Goal: Information Seeking & Learning: Learn about a topic

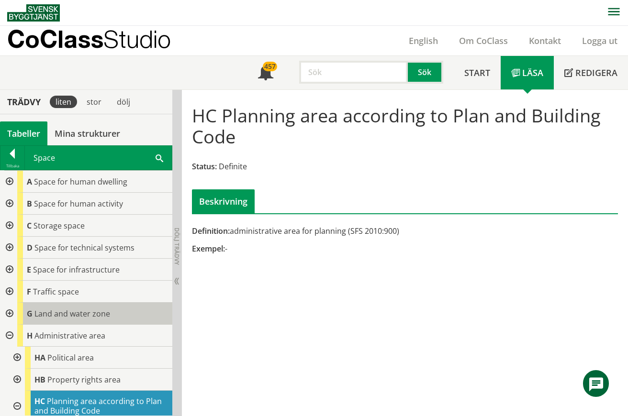
scroll to position [127, 0]
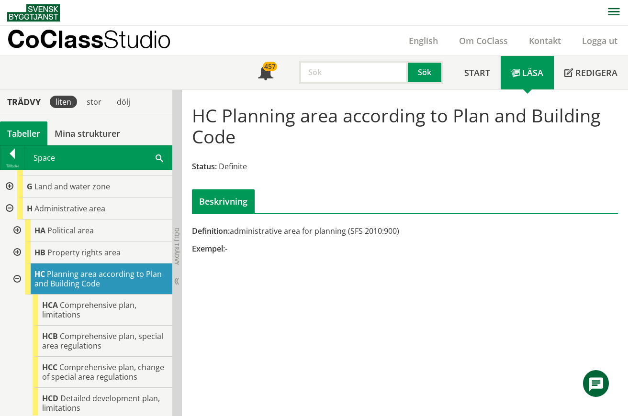
click at [29, 135] on div "Tabeller" at bounding box center [23, 134] width 47 height 24
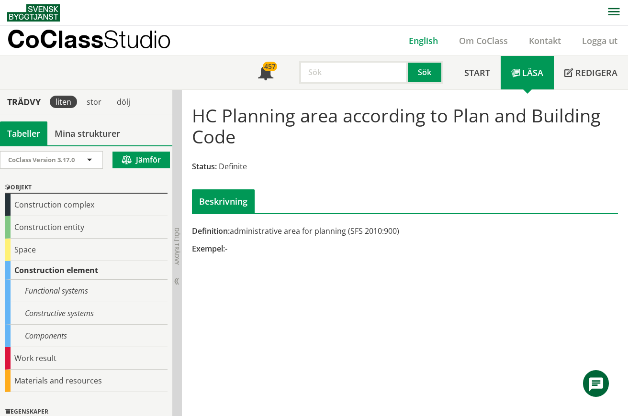
click at [425, 36] on link "English" at bounding box center [423, 40] width 50 height 11
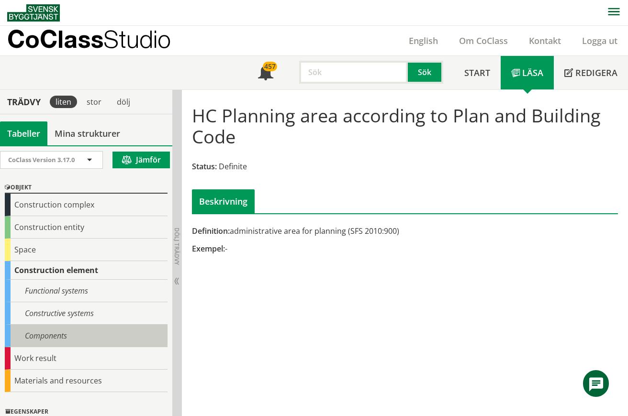
click at [51, 339] on div "Components" at bounding box center [86, 336] width 163 height 22
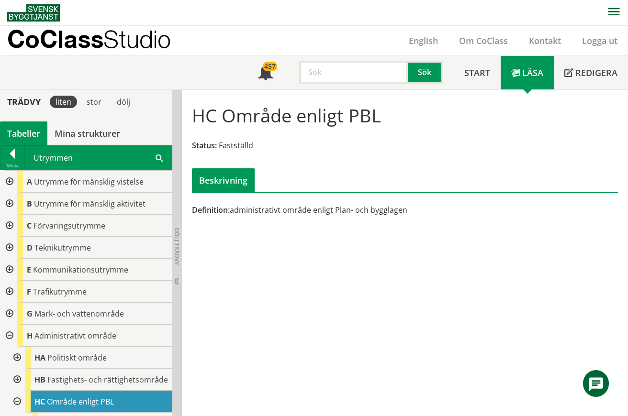
click at [29, 133] on div "Tabeller" at bounding box center [23, 134] width 47 height 24
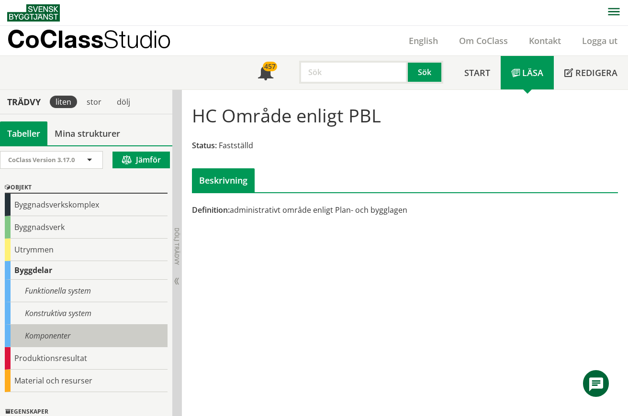
click at [35, 337] on div "Komponenter" at bounding box center [86, 336] width 163 height 22
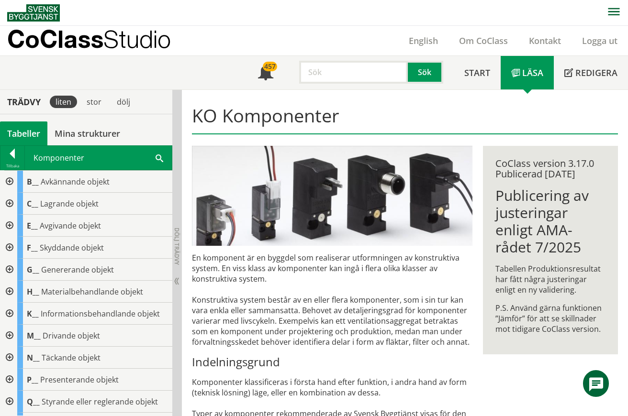
click at [8, 293] on div at bounding box center [8, 292] width 17 height 22
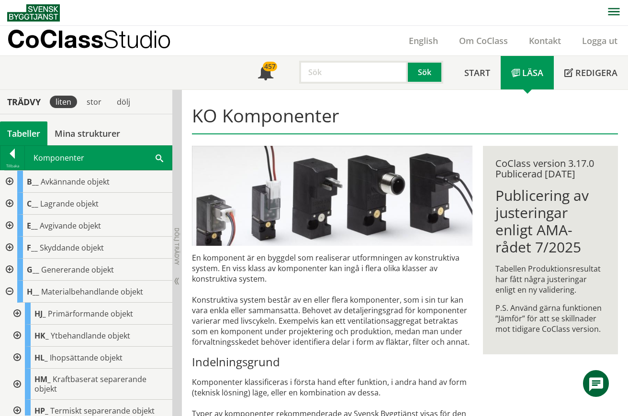
click at [15, 335] on div at bounding box center [16, 336] width 17 height 22
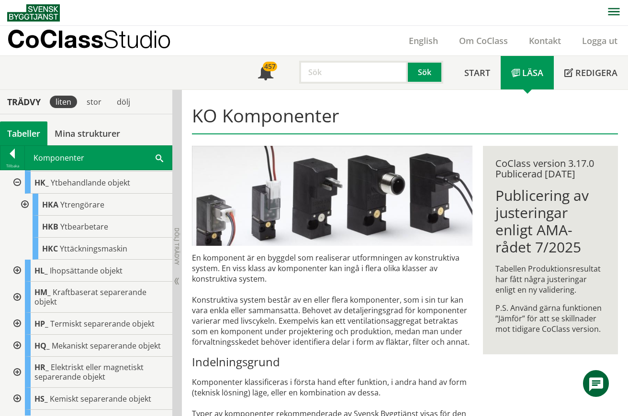
scroll to position [127, 0]
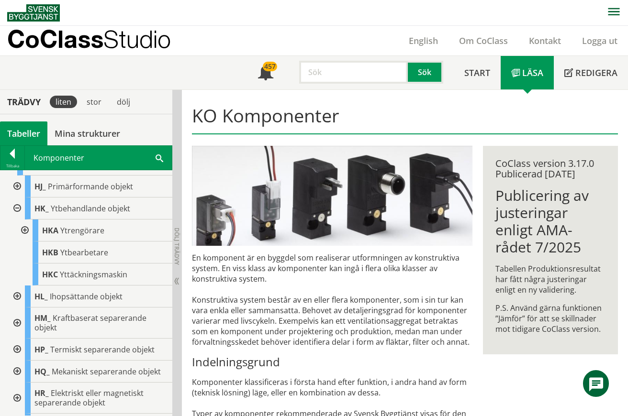
click at [23, 230] on div at bounding box center [23, 231] width 17 height 22
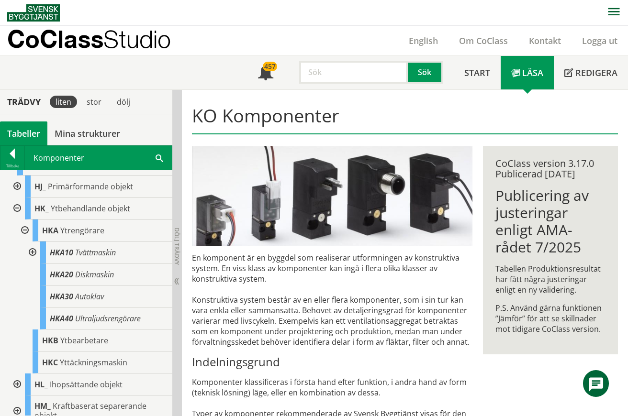
click at [31, 250] on div at bounding box center [31, 253] width 17 height 22
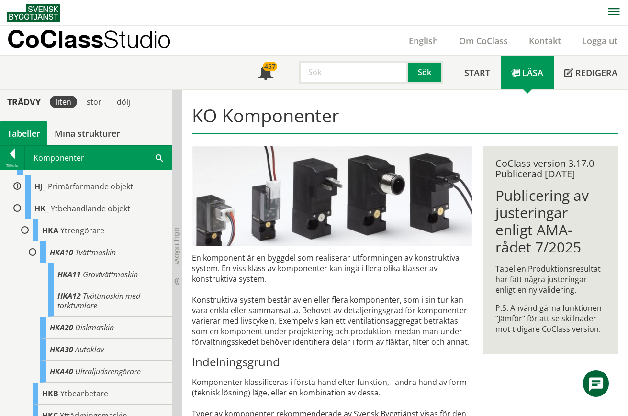
click at [31, 250] on div at bounding box center [31, 253] width 17 height 22
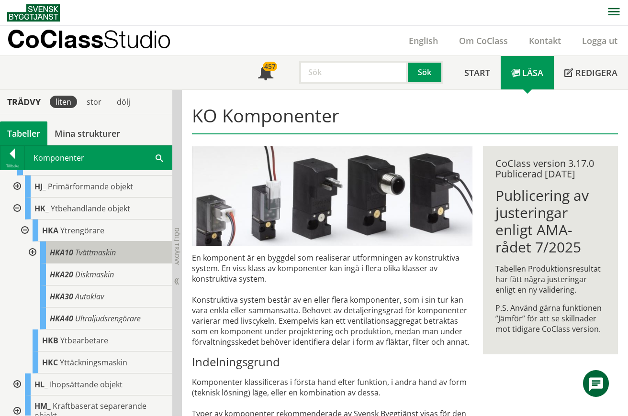
click at [105, 251] on span "Tvättmaskin" at bounding box center [95, 252] width 41 height 11
click at [114, 251] on span "Tvättmaskin" at bounding box center [95, 252] width 41 height 11
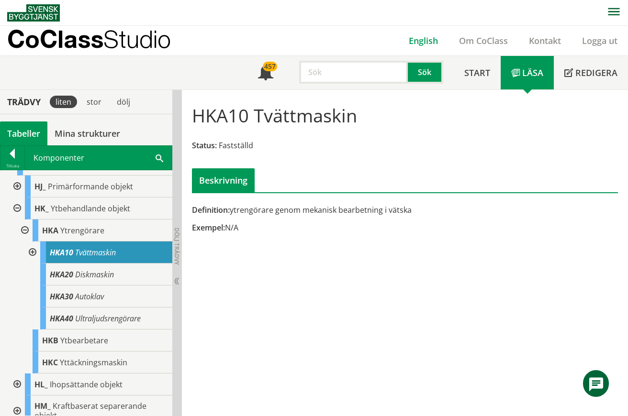
click at [418, 37] on link "English" at bounding box center [423, 40] width 50 height 11
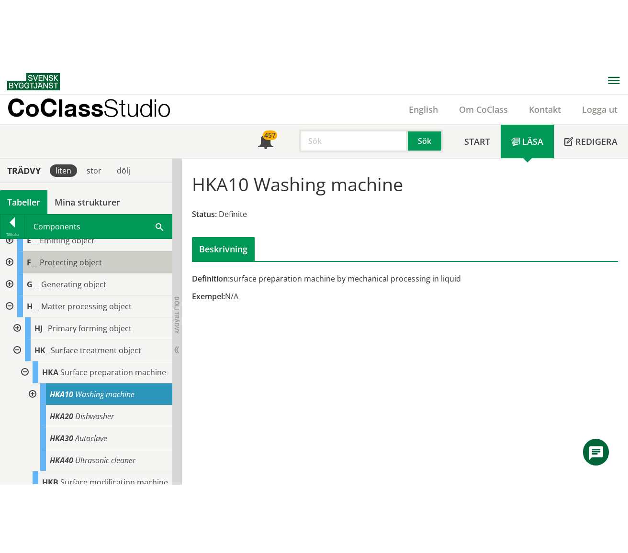
scroll to position [127, 0]
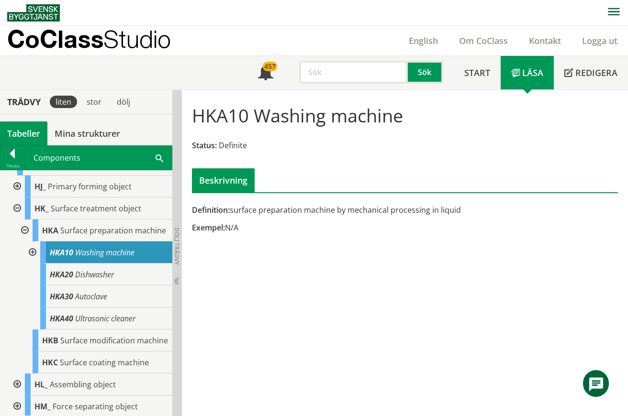
click at [15, 209] on div at bounding box center [16, 209] width 17 height 22
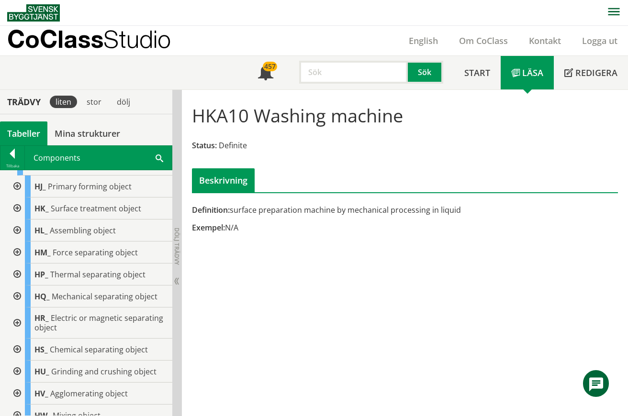
click at [17, 272] on div at bounding box center [16, 275] width 17 height 22
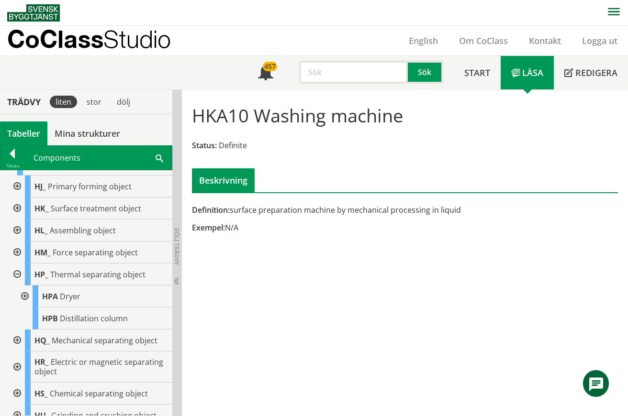
click at [25, 295] on div at bounding box center [23, 297] width 17 height 22
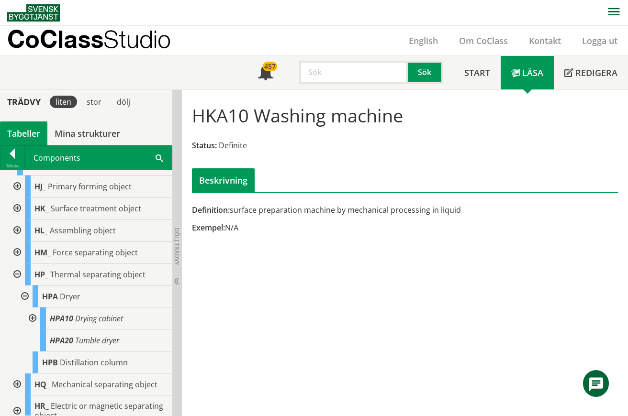
click at [314, 356] on div "HKA10 Washing machine Status: Definite Beskrivning Definition: surface preparat…" at bounding box center [405, 253] width 446 height 327
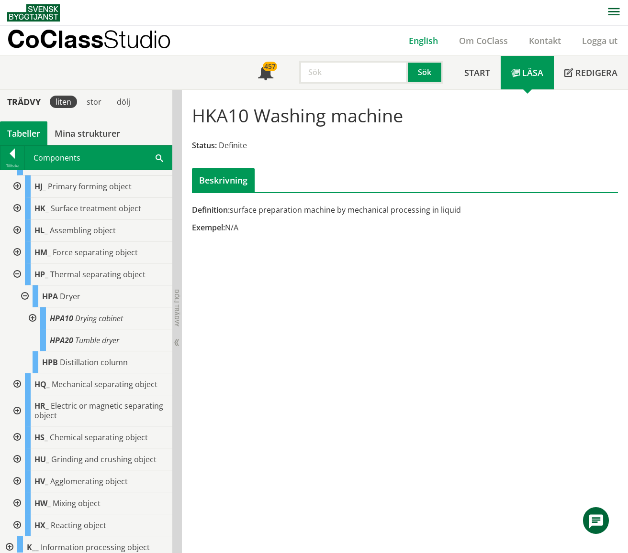
click at [418, 39] on link "English" at bounding box center [423, 40] width 50 height 11
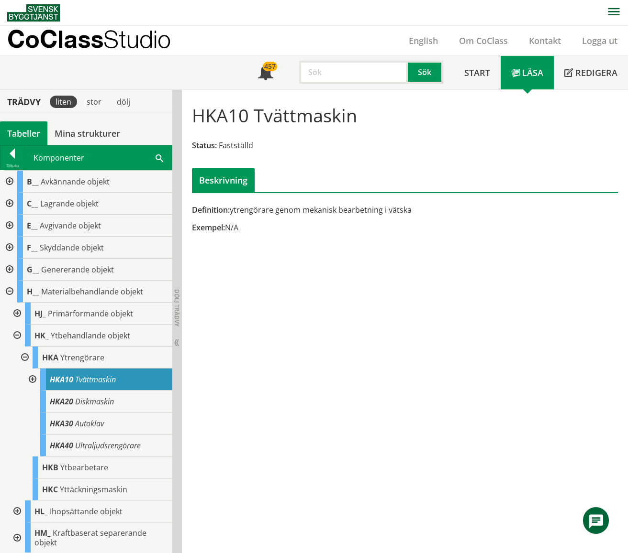
click at [23, 133] on div "Tabeller" at bounding box center [23, 134] width 47 height 24
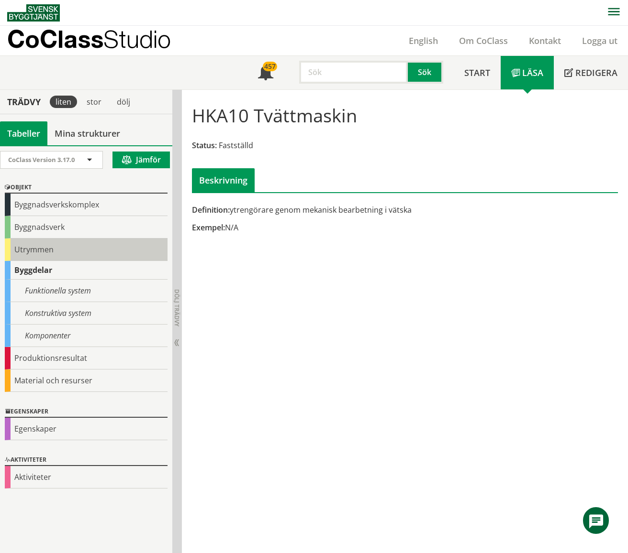
click at [30, 251] on div "Utrymmen" at bounding box center [86, 250] width 163 height 22
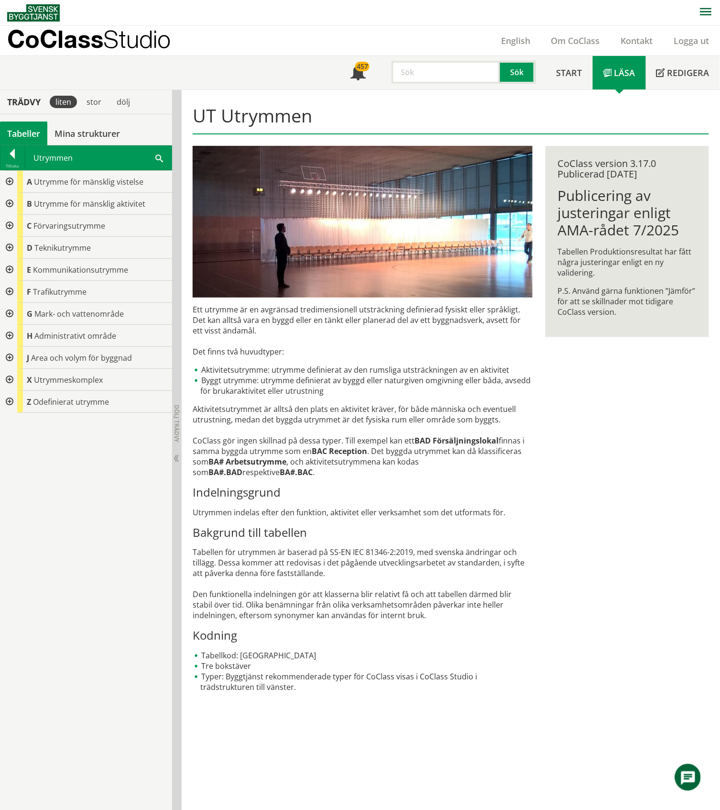
click at [18, 133] on div "Tabeller" at bounding box center [23, 134] width 47 height 24
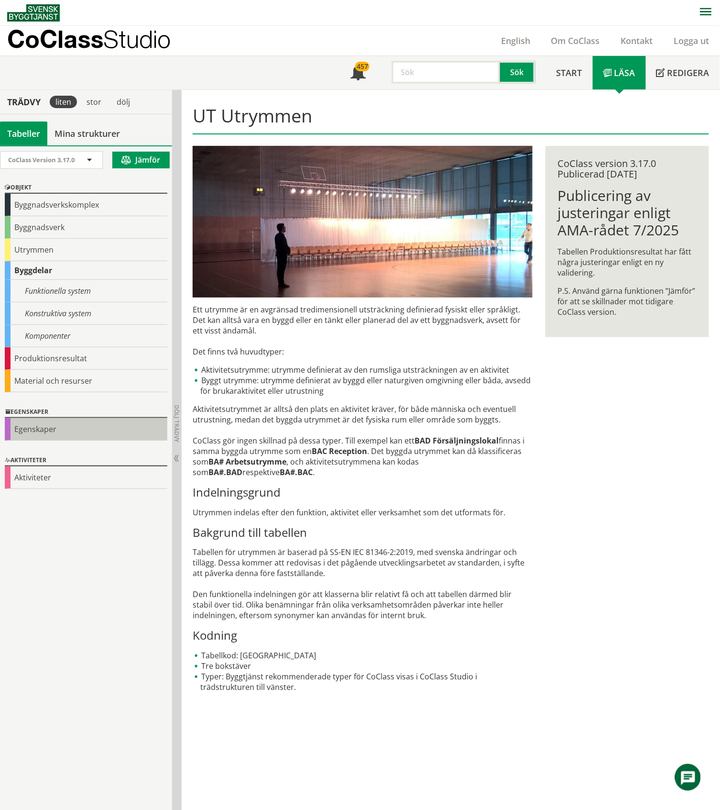
click at [53, 431] on div "Egenskaper" at bounding box center [86, 429] width 163 height 22
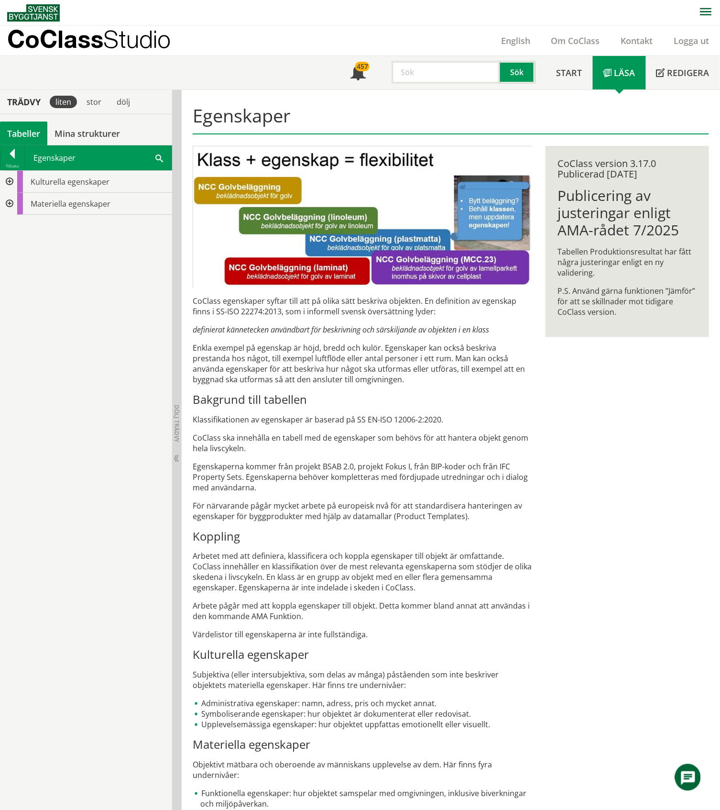
click at [11, 180] on div at bounding box center [8, 182] width 17 height 22
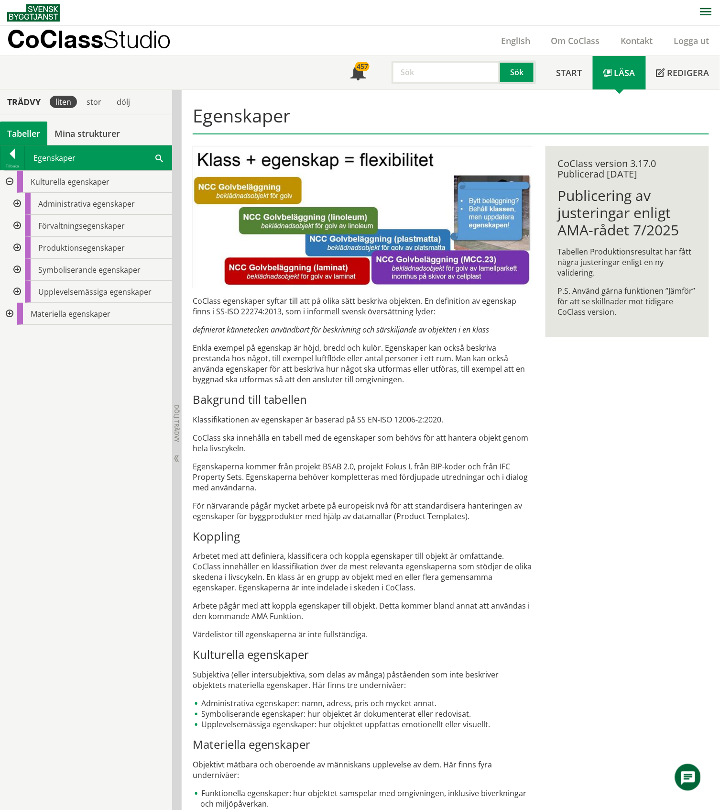
click at [18, 205] on div at bounding box center [16, 204] width 17 height 22
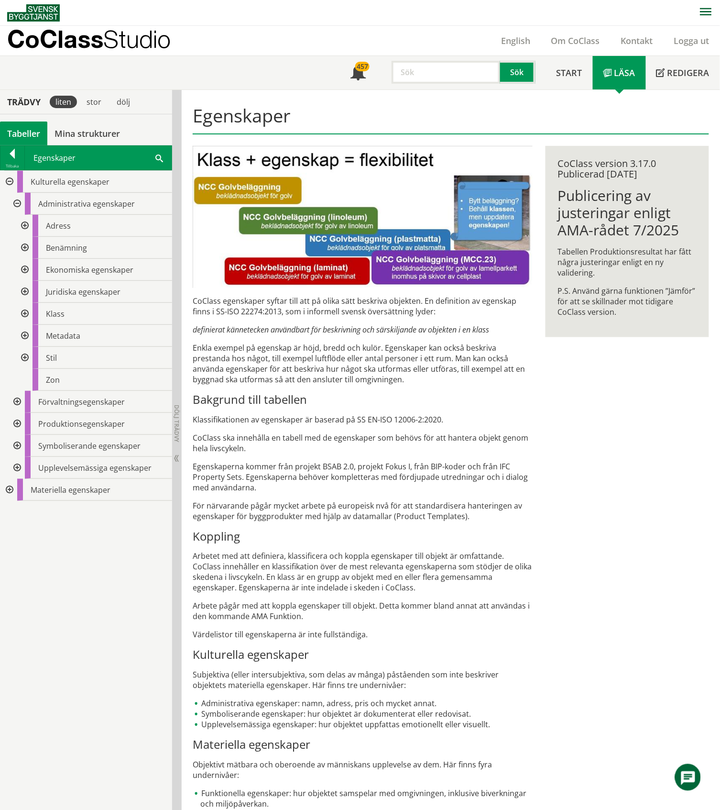
click at [27, 249] on div at bounding box center [23, 248] width 17 height 22
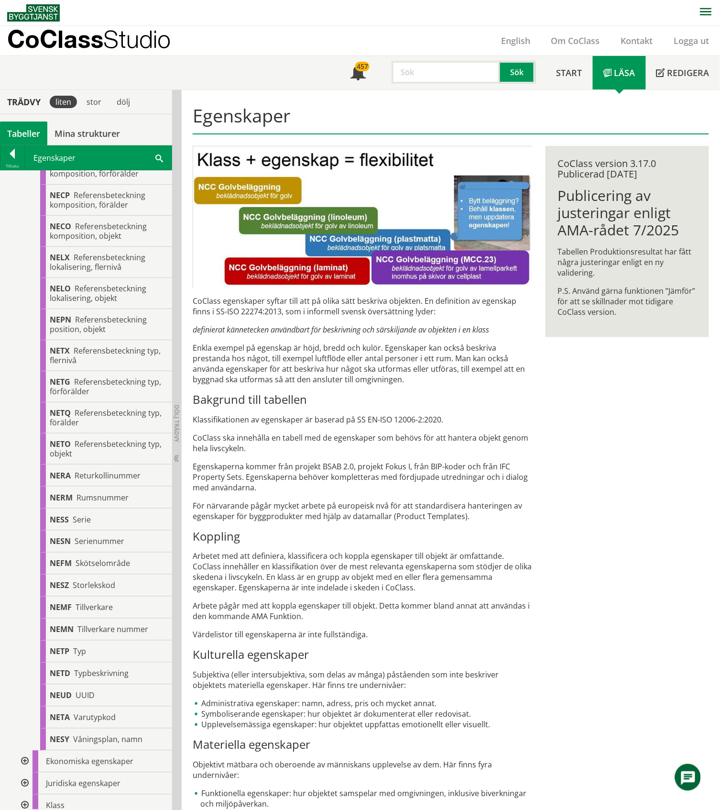
scroll to position [874, 0]
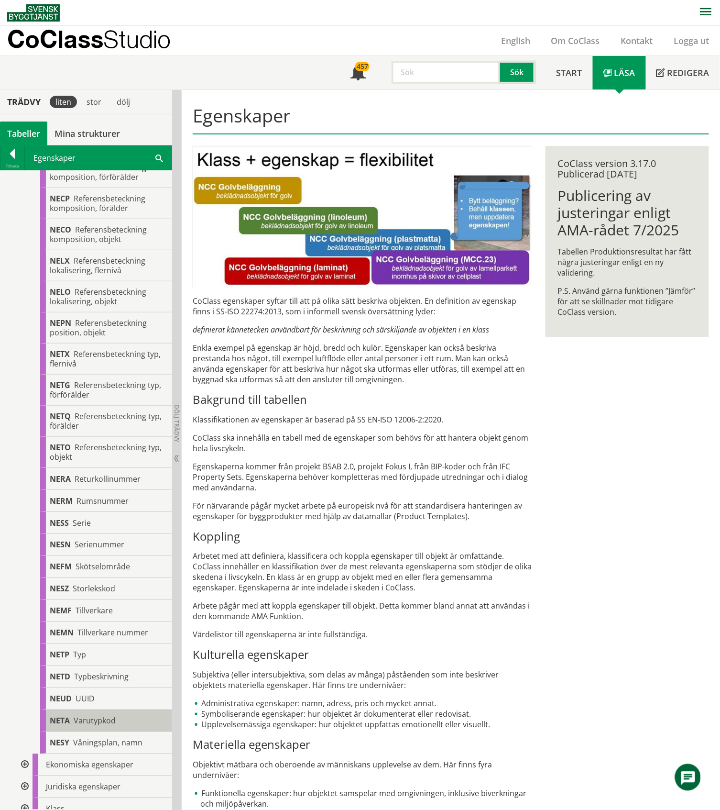
click at [94, 553] on span "Varutypkod" at bounding box center [95, 721] width 42 height 11
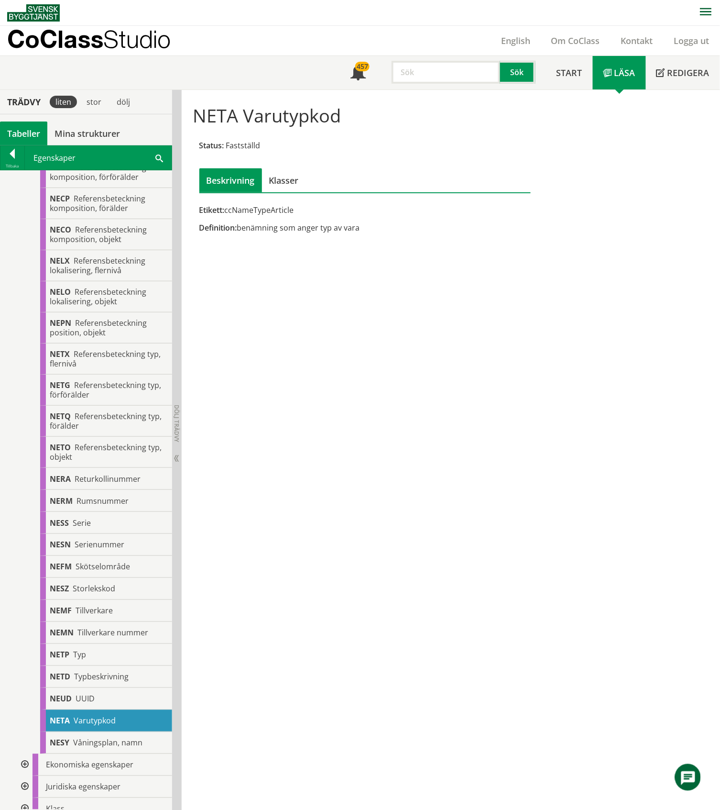
click at [431, 72] on input "text" at bounding box center [446, 72] width 109 height 23
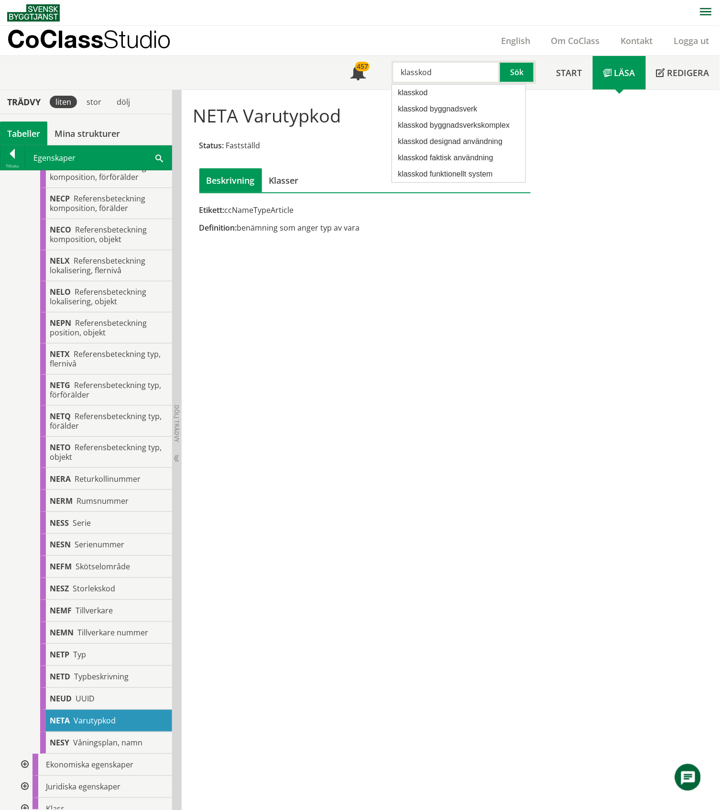
type input "klasskod"
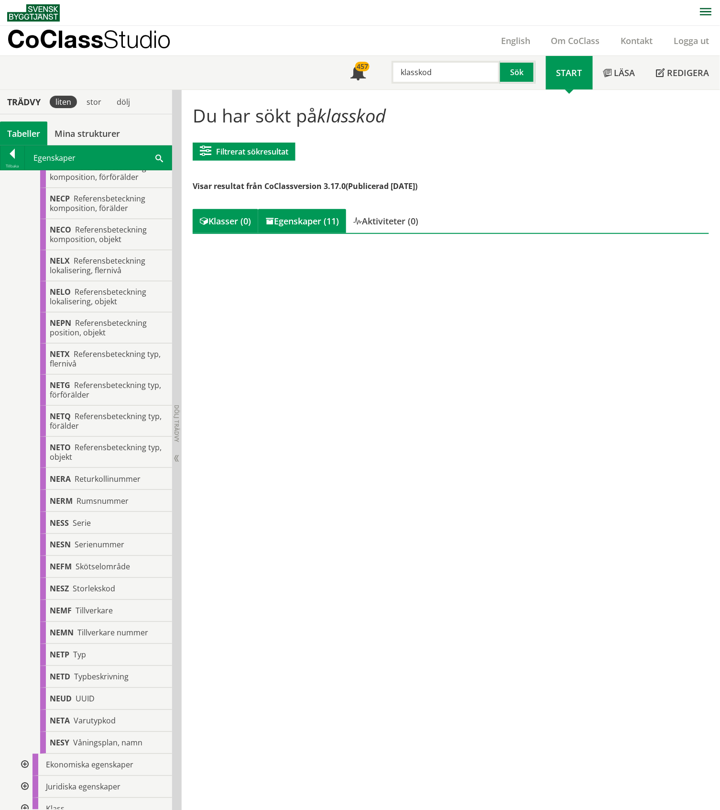
click at [312, 224] on div "Egenskaper (11)" at bounding box center [302, 221] width 88 height 24
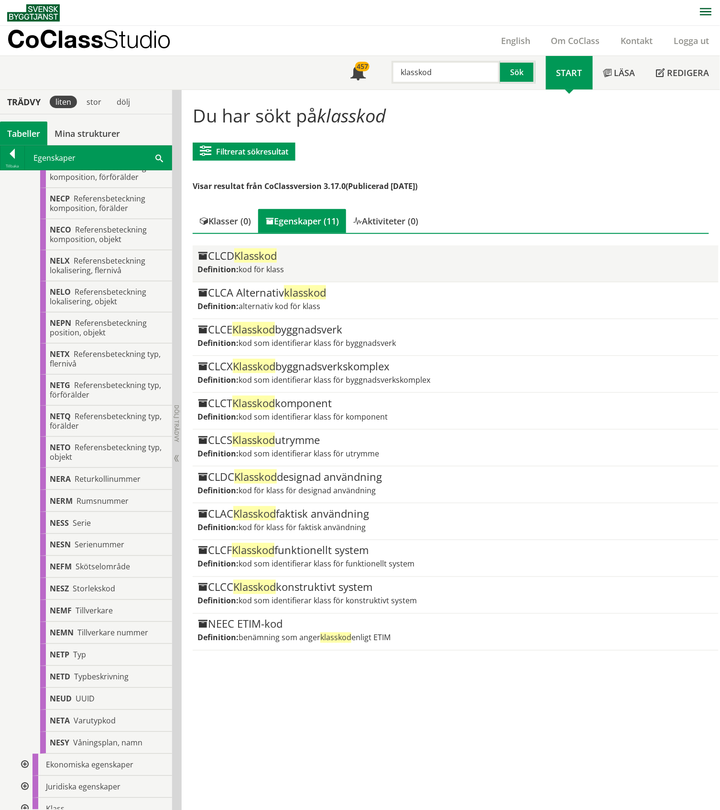
click at [325, 261] on div "CLCD Klasskod" at bounding box center [456, 255] width 516 height 11
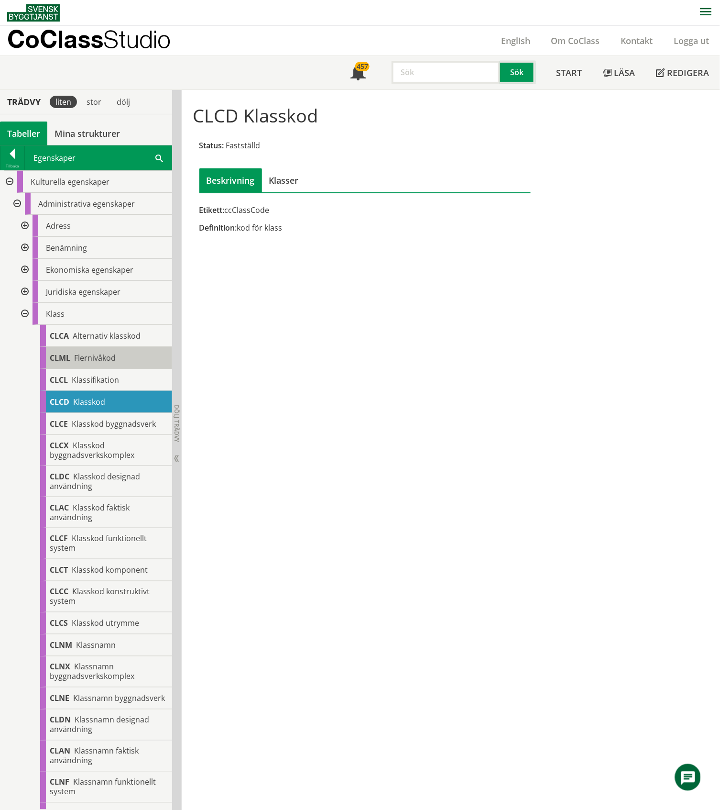
click at [102, 354] on span "Flernivåkod" at bounding box center [95, 358] width 42 height 11
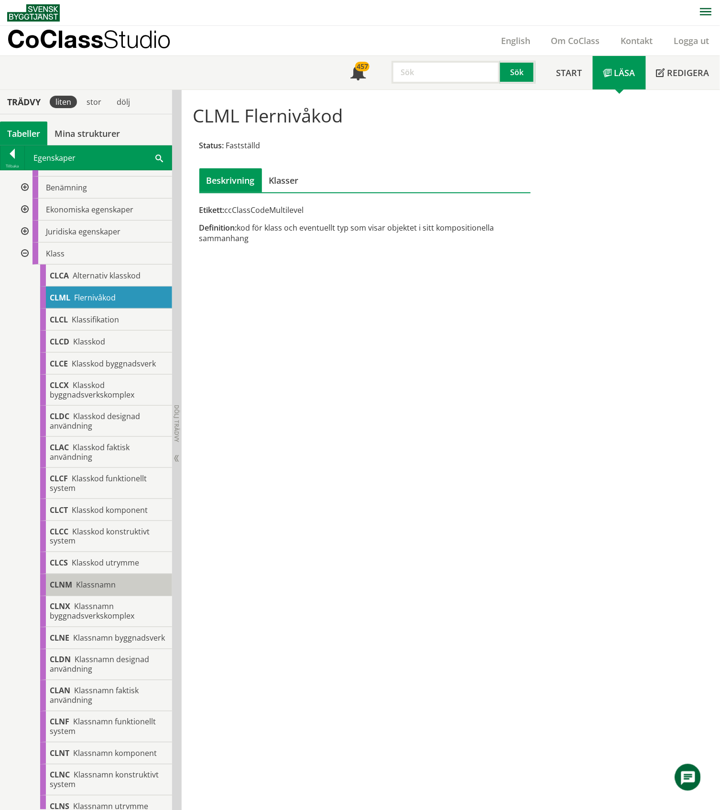
scroll to position [319, 0]
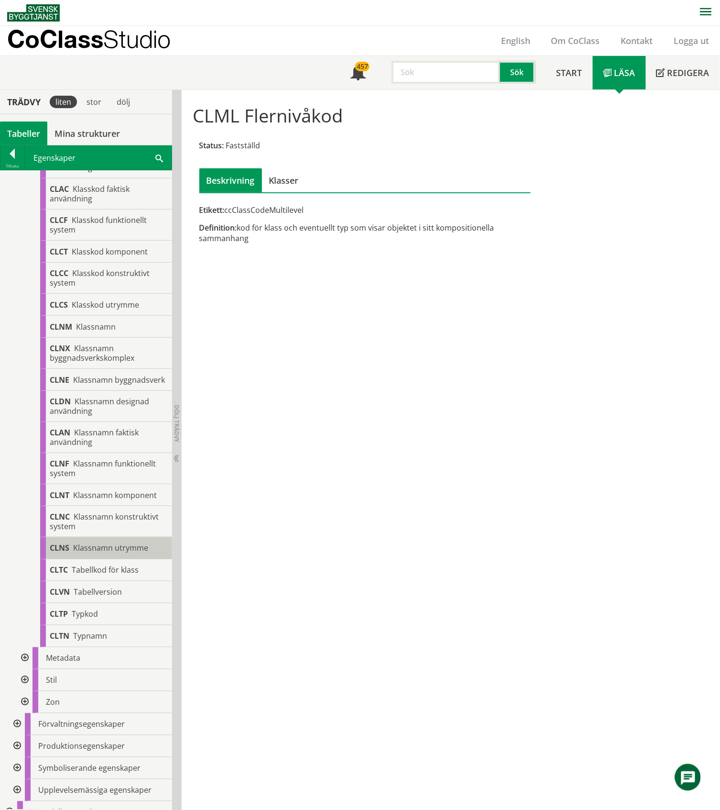
click at [93, 553] on span "Klassnamn utrymme" at bounding box center [110, 548] width 75 height 11
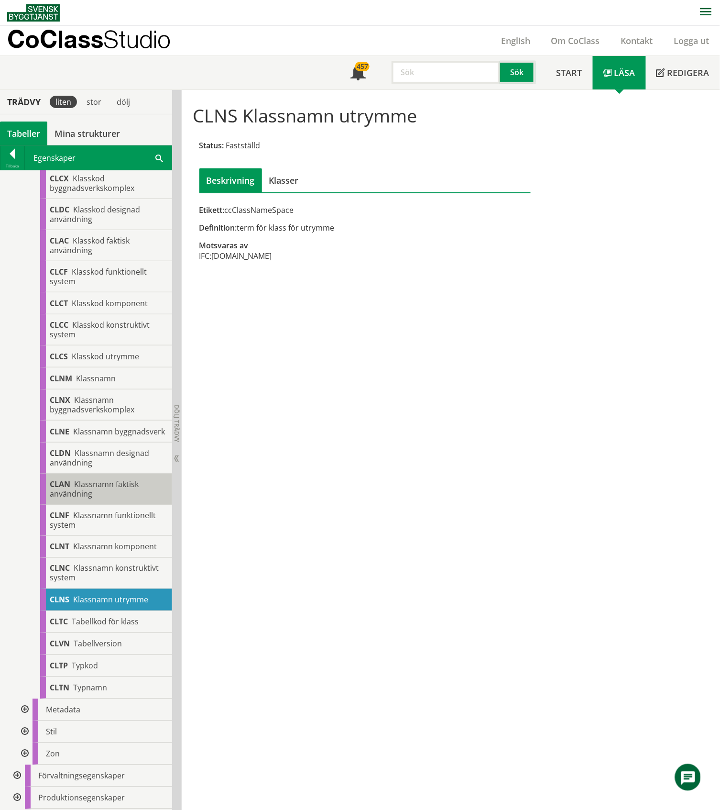
scroll to position [319, 0]
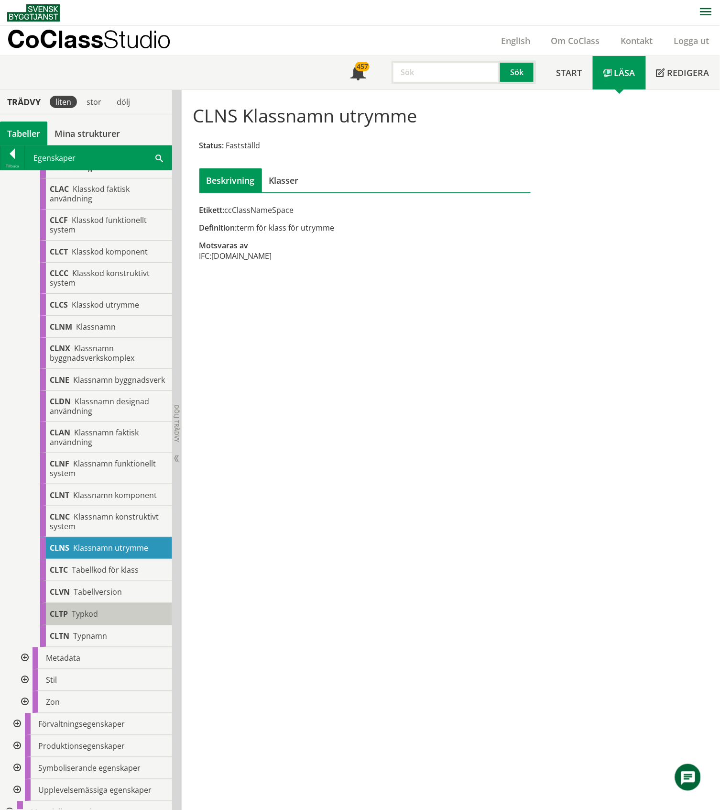
click at [98, 625] on div "CLTP Typkod" at bounding box center [106, 614] width 132 height 22
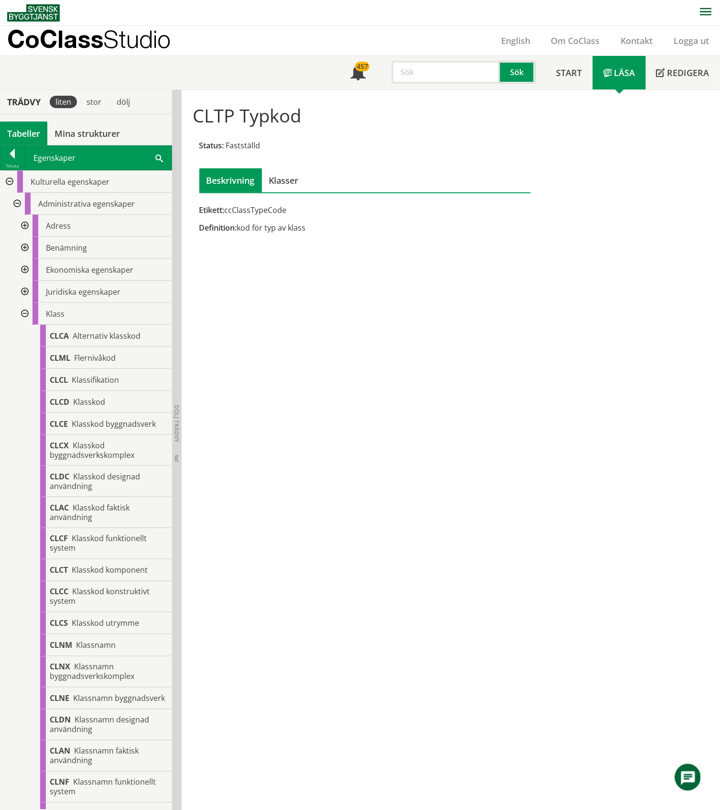
click at [23, 247] on div at bounding box center [23, 248] width 17 height 22
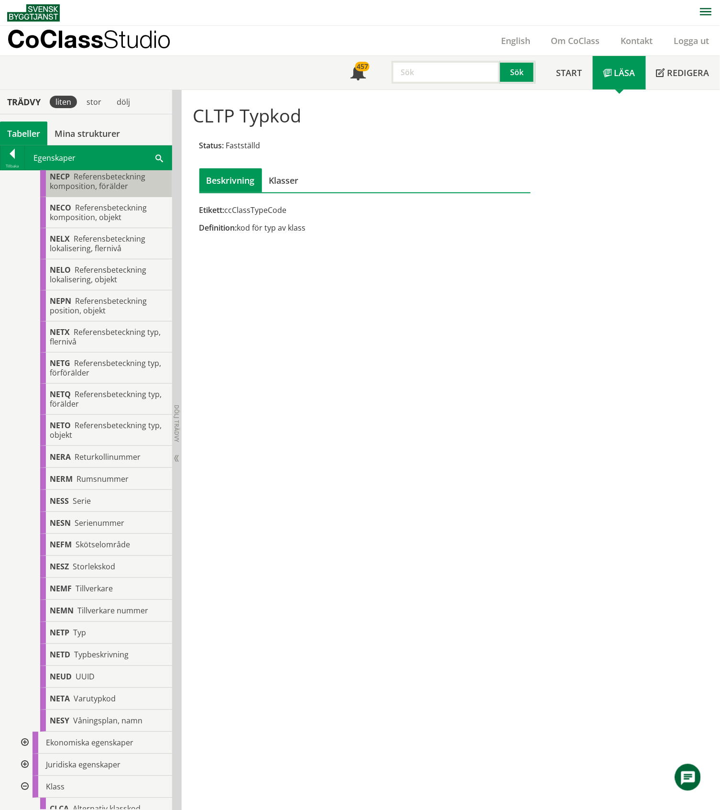
scroll to position [1020, 0]
